Goal: Find specific page/section: Find specific page/section

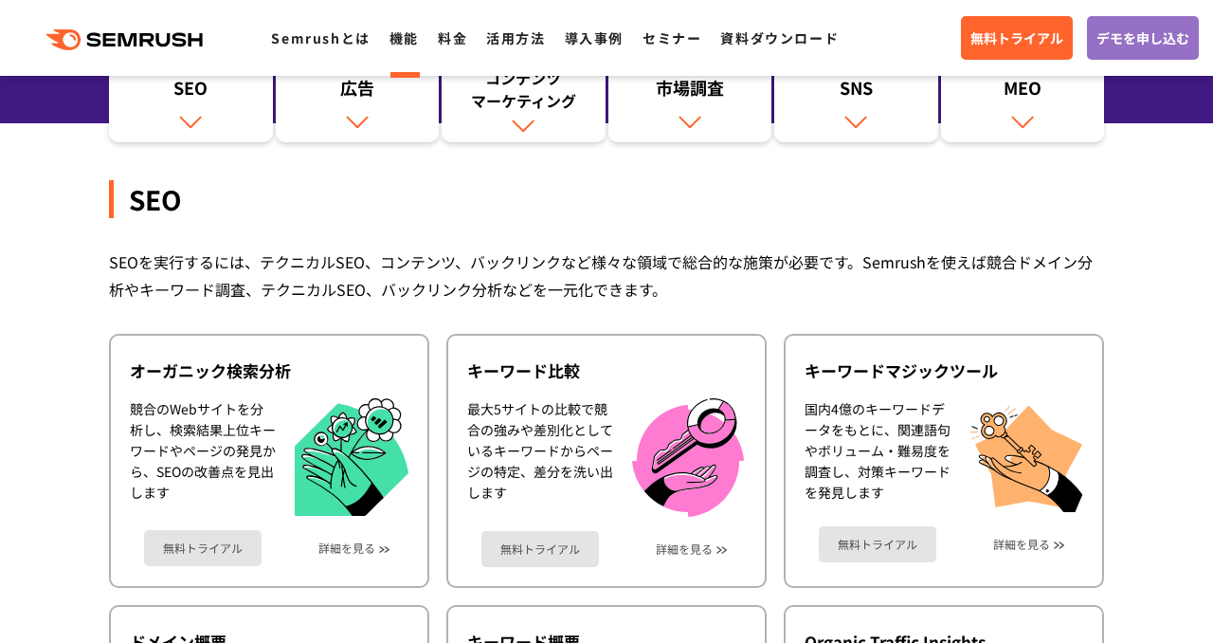
scroll to position [242, 0]
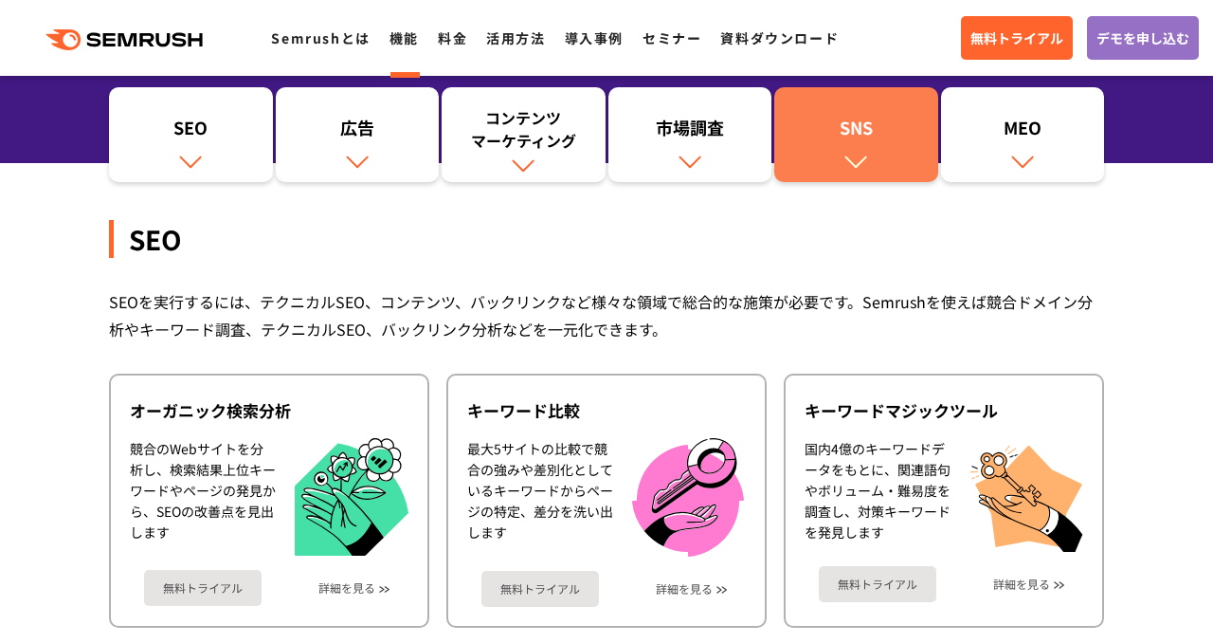
click at [891, 134] on div "SNS" at bounding box center [856, 132] width 145 height 32
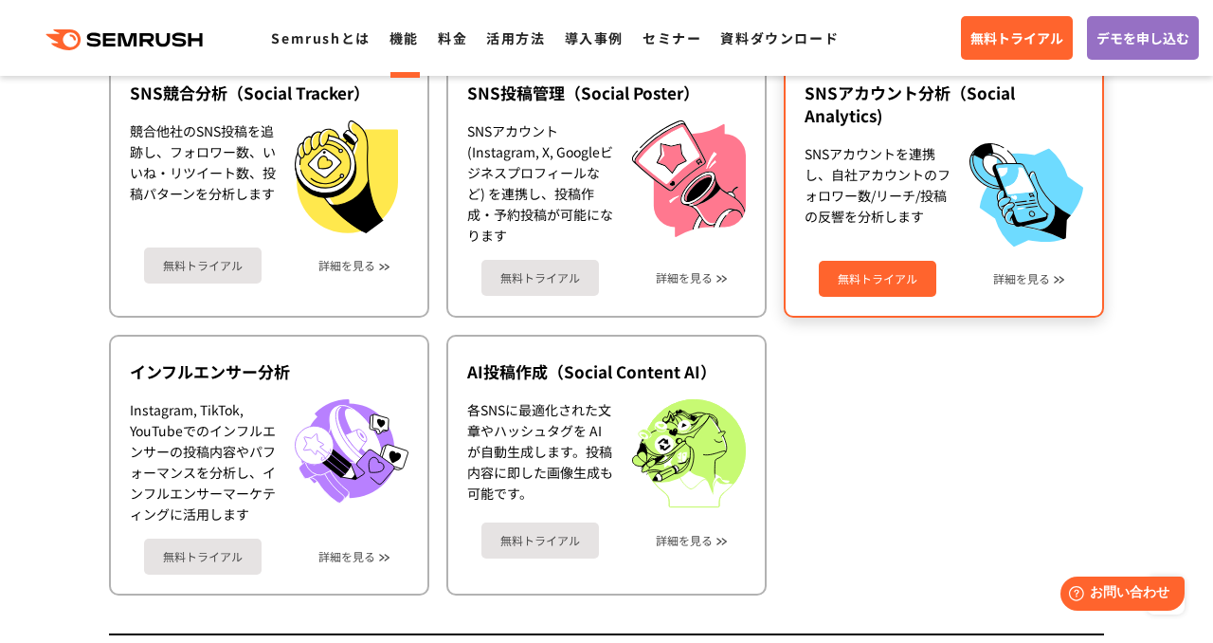
scroll to position [4160, 0]
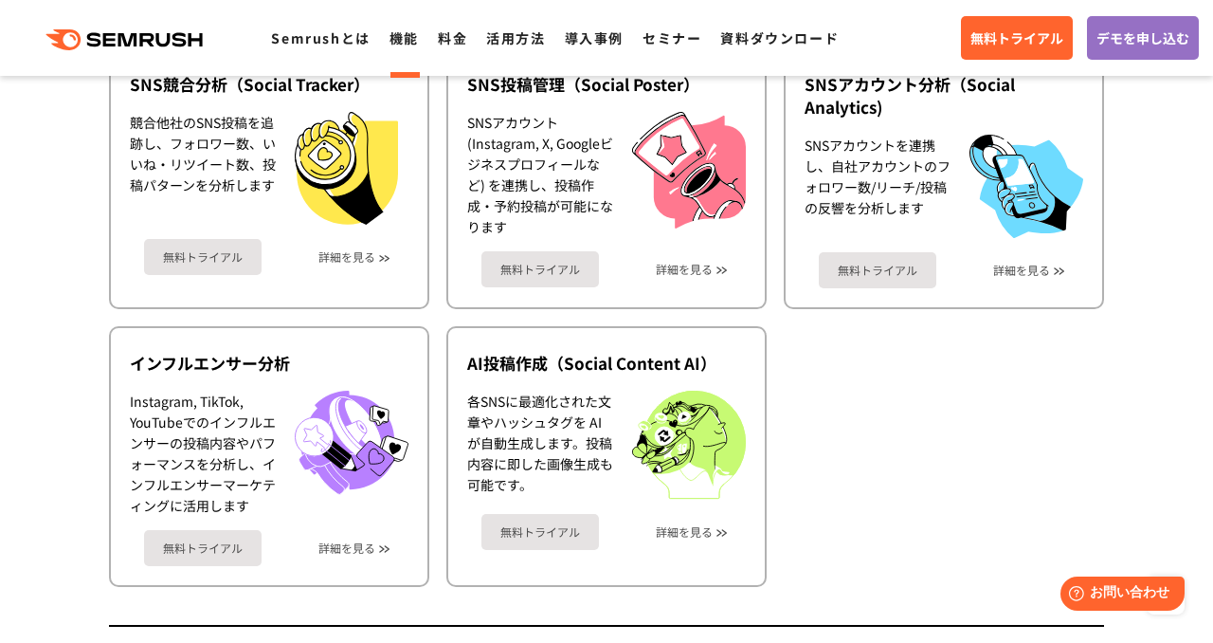
click at [899, 394] on ul "SNS競合分析（Social Tracker） 競合他社のSNS投稿を追跡し、フォロワー数、いいね・リツイート数、投稿パターンを分析します 無料トライアル 詳…" at bounding box center [606, 316] width 995 height 539
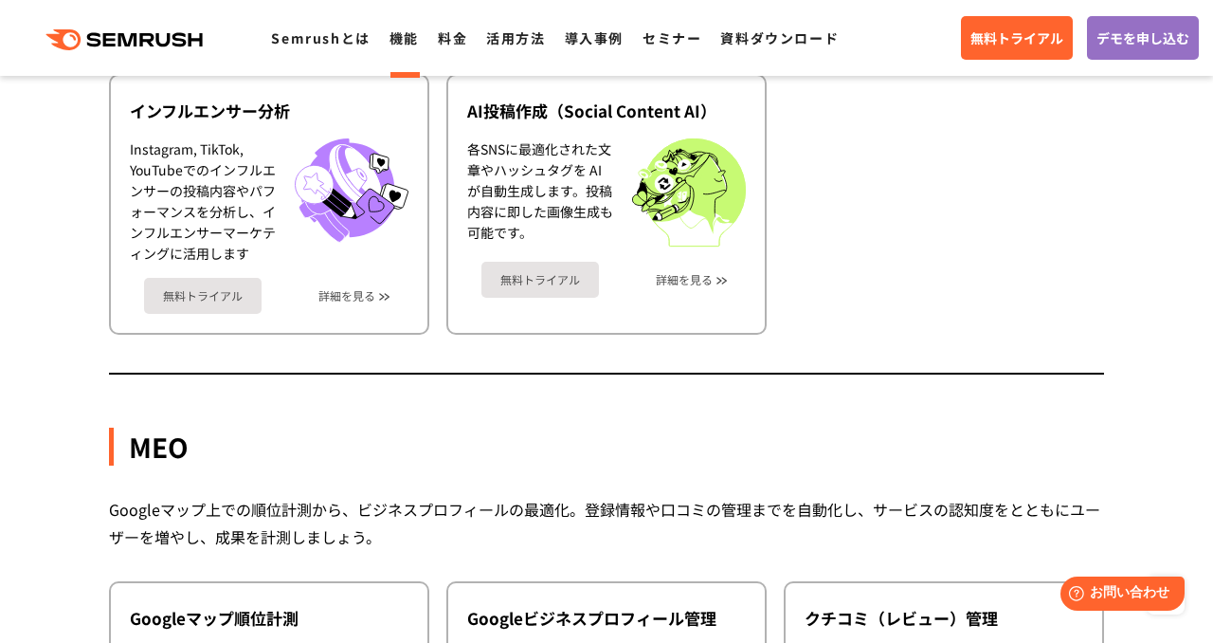
scroll to position [4410, 0]
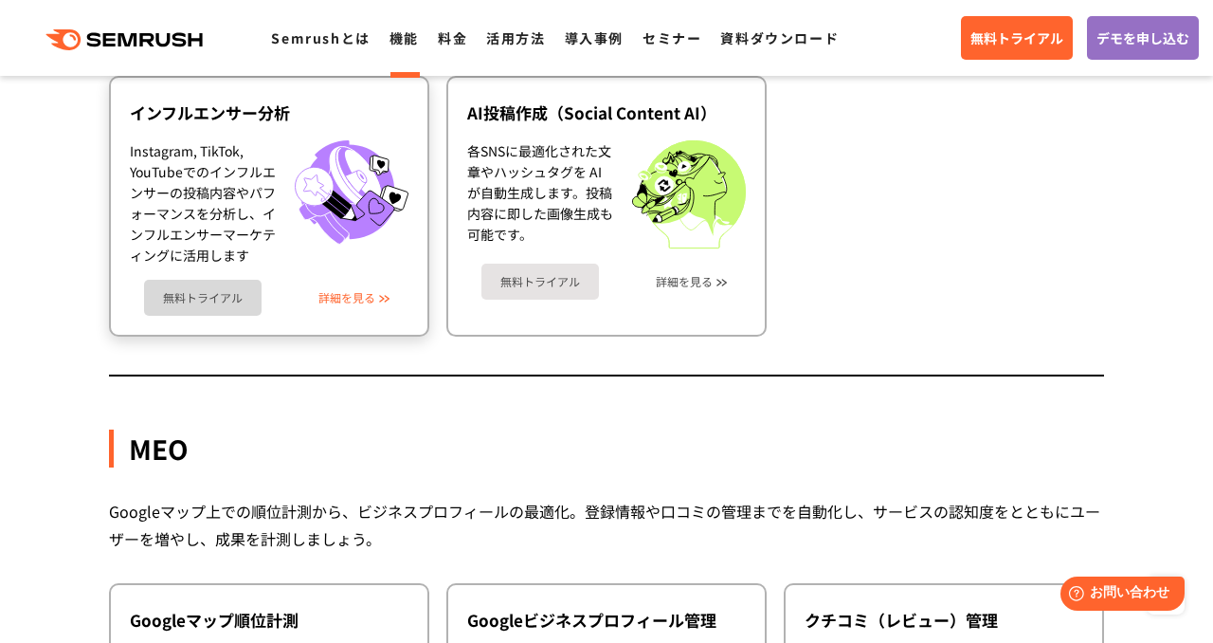
click at [362, 296] on link "詳細を見る" at bounding box center [346, 297] width 57 height 13
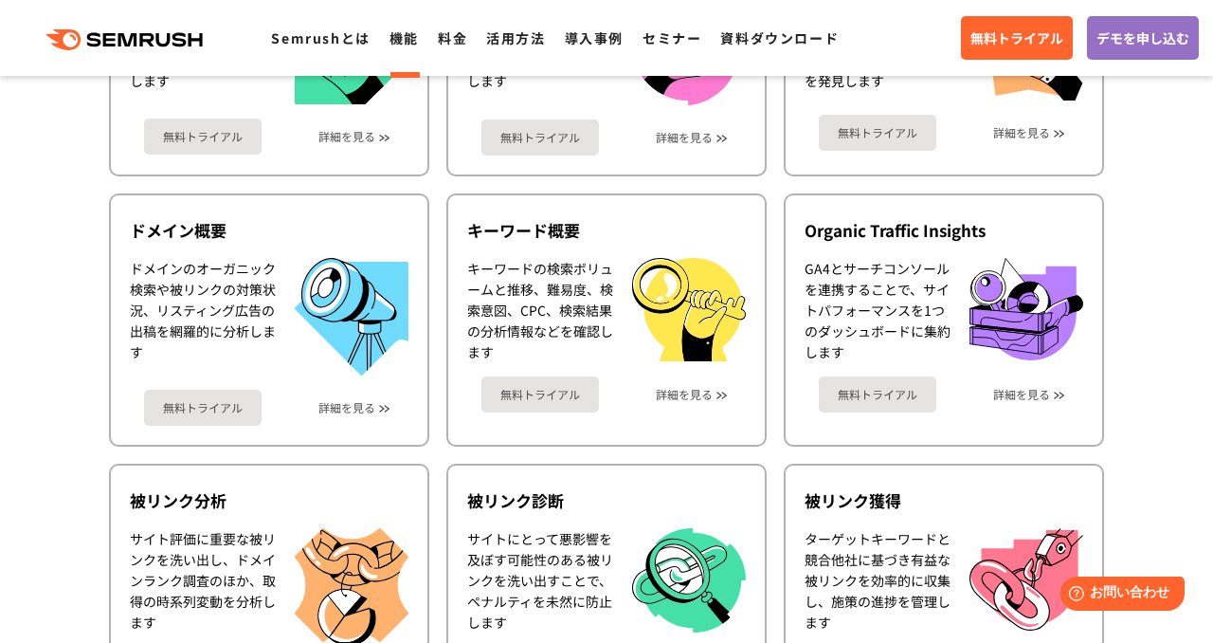
scroll to position [968, 0]
